Goal: Information Seeking & Learning: Learn about a topic

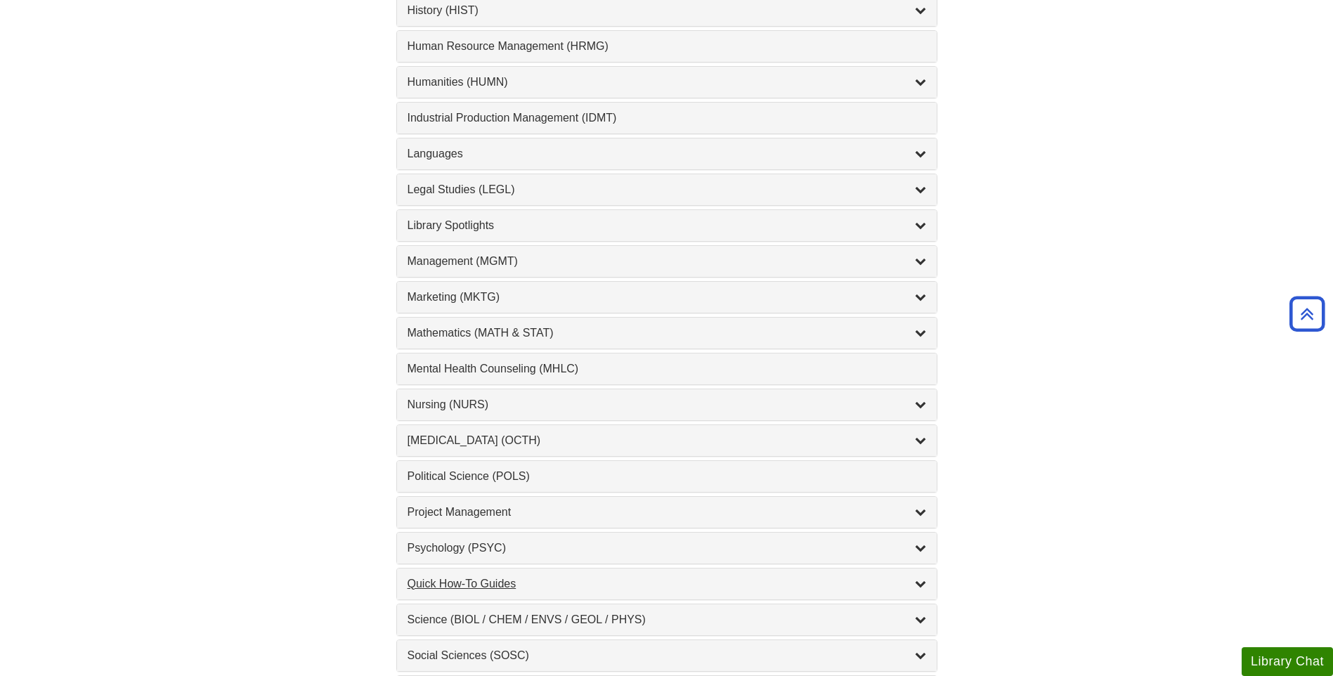
scroll to position [1124, 0]
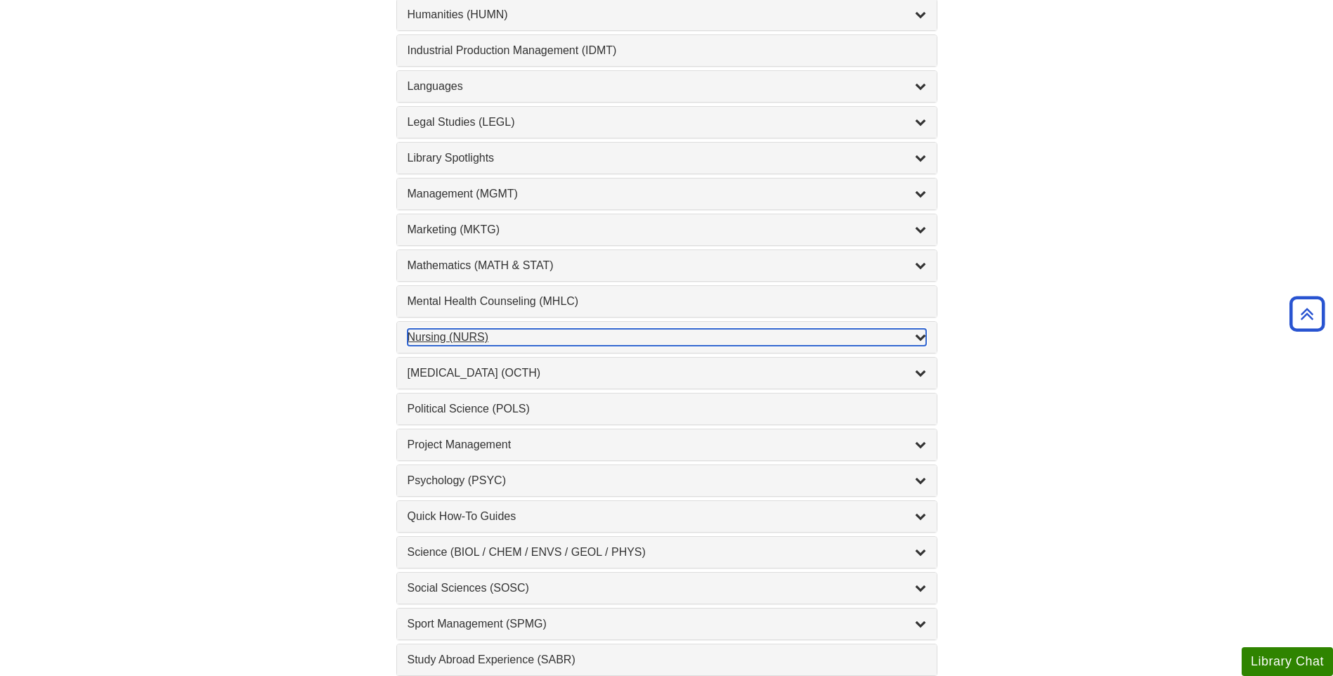
click at [445, 330] on div "Nursing (NURS) , 14 guides" at bounding box center [666, 337] width 518 height 17
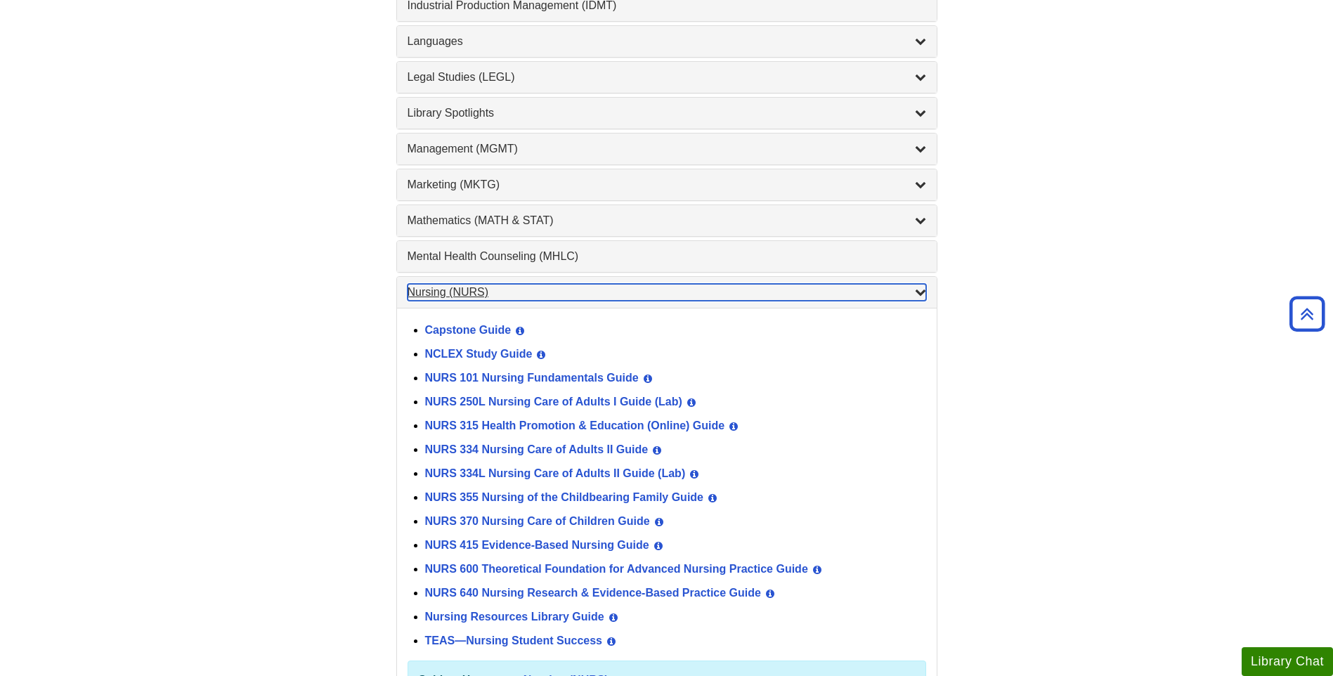
scroll to position [1194, 0]
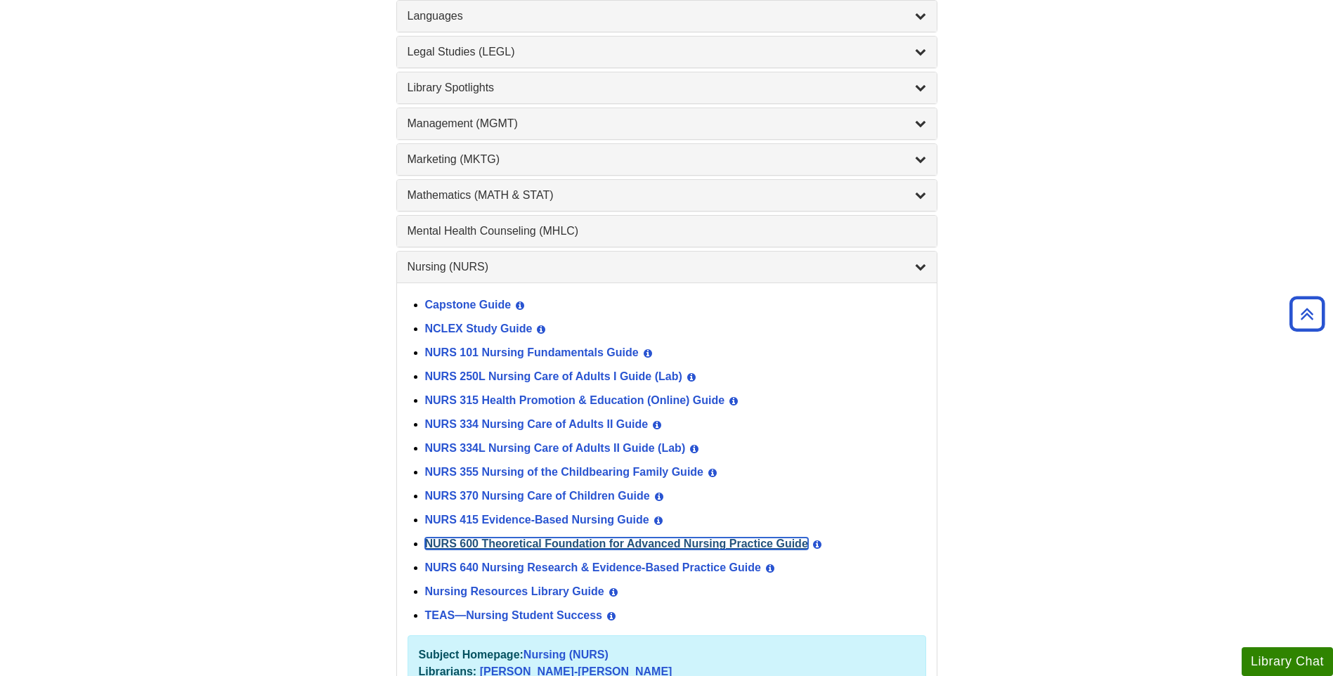
click at [481, 540] on link "NURS 600 Theoretical Foundation for Advanced Nursing Practice Guide" at bounding box center [616, 543] width 383 height 12
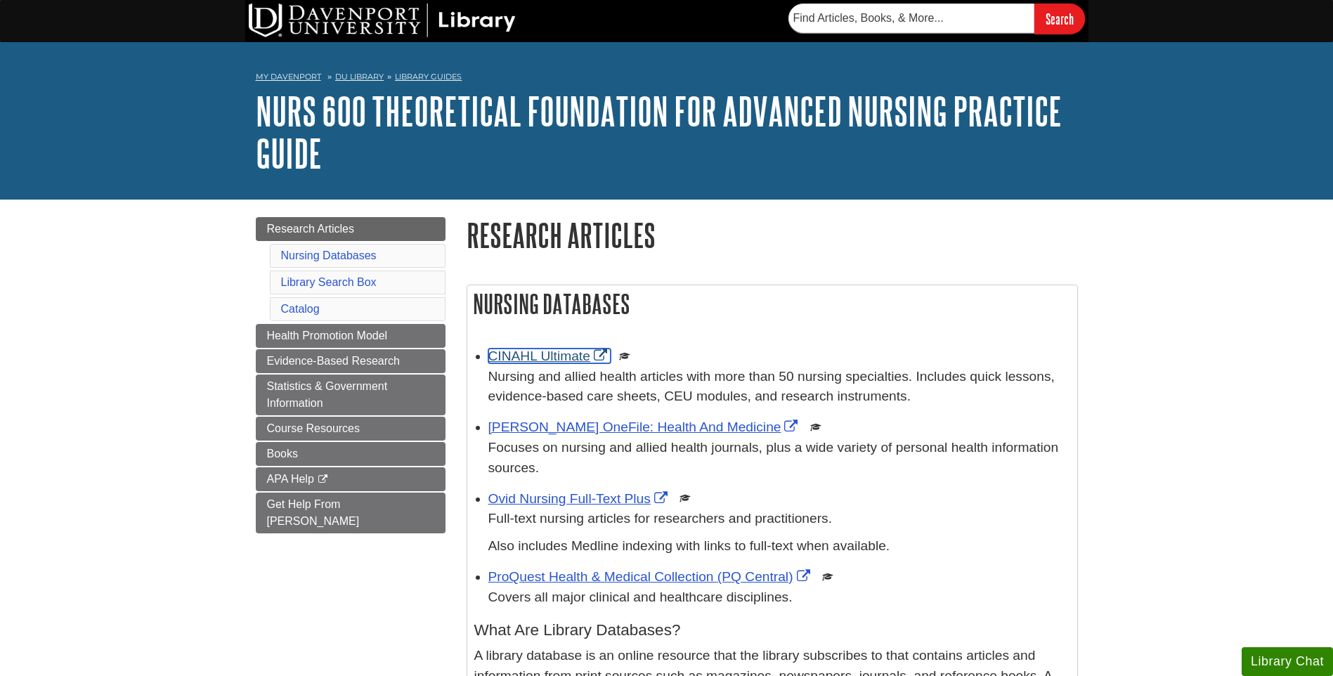
click at [533, 352] on link "CINAHL Ultimate" at bounding box center [549, 355] width 122 height 15
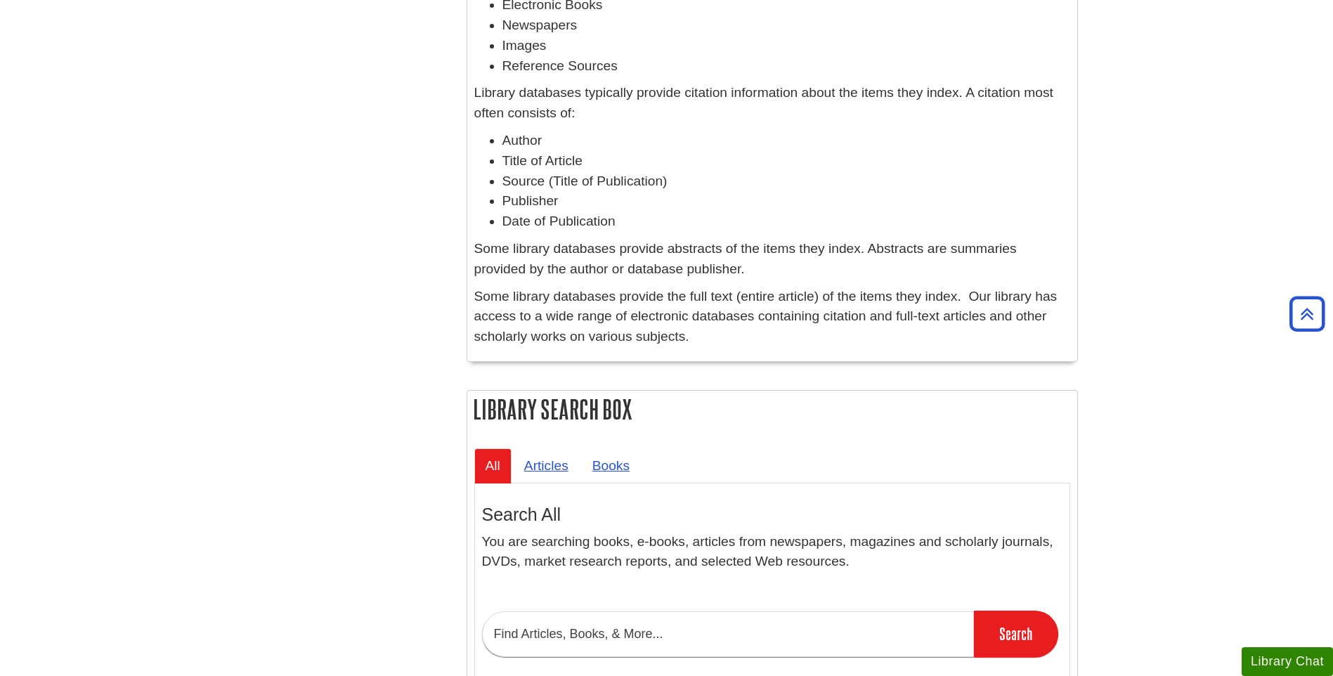
scroll to position [773, 0]
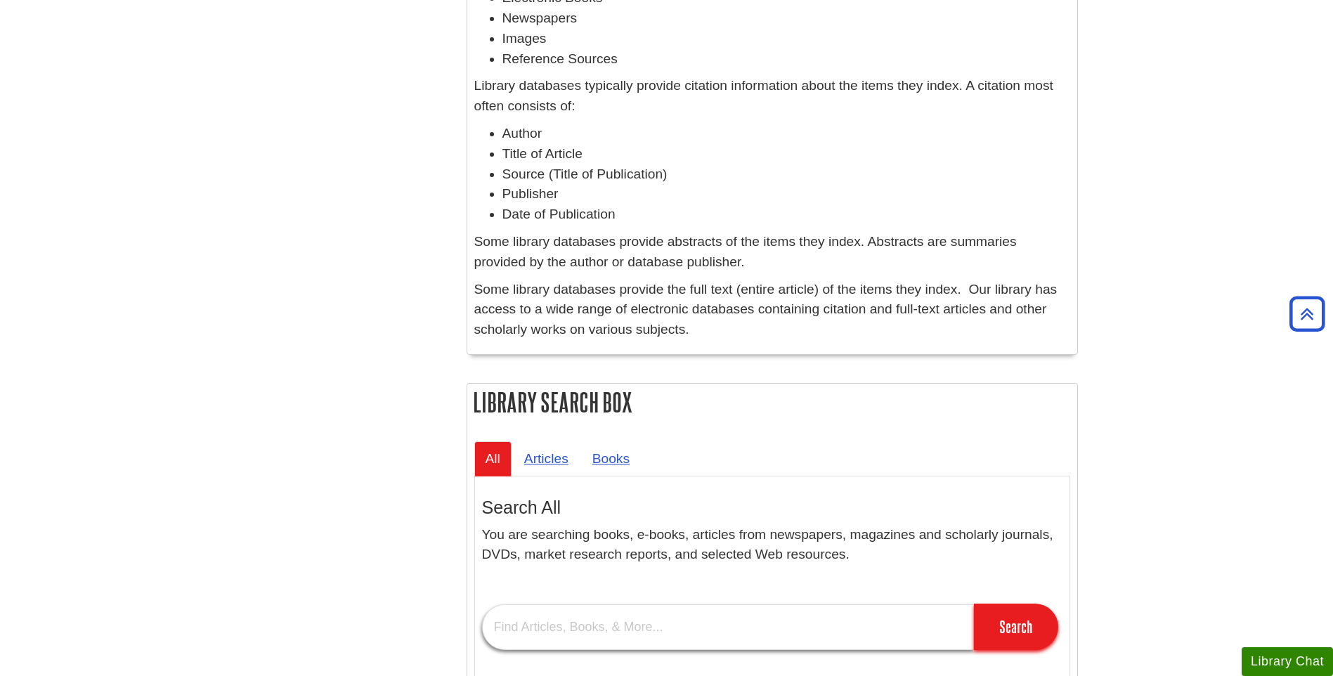
click at [604, 625] on input "text" at bounding box center [728, 627] width 492 height 46
type input "[PERSON_NAME]"
click at [1034, 640] on input "Search" at bounding box center [1016, 626] width 84 height 46
